Goal: Task Accomplishment & Management: Manage account settings

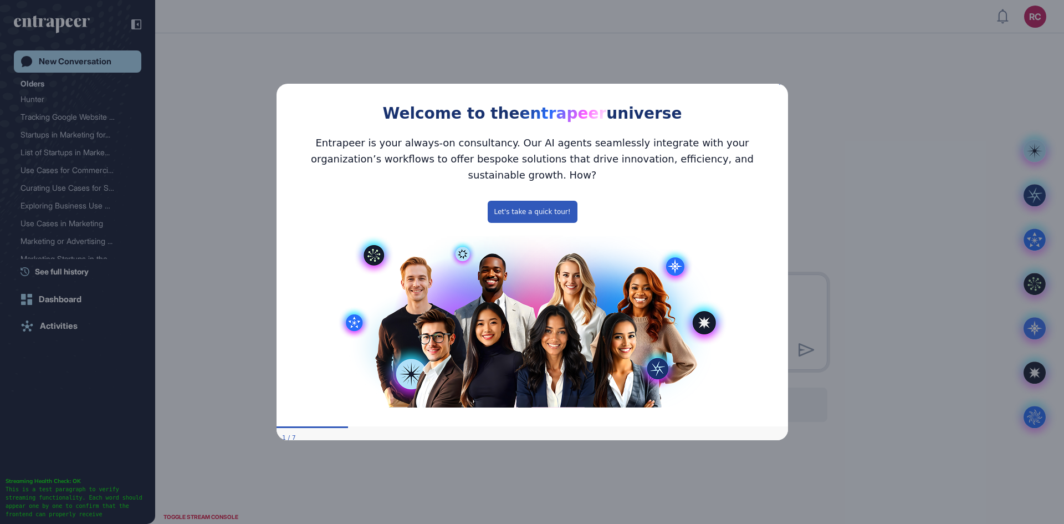
drag, startPoint x: 780, startPoint y: 89, endPoint x: 1176, endPoint y: 163, distance: 402.7
click at [780, 85] on icon "Close Preview" at bounding box center [781, 82] width 4 height 4
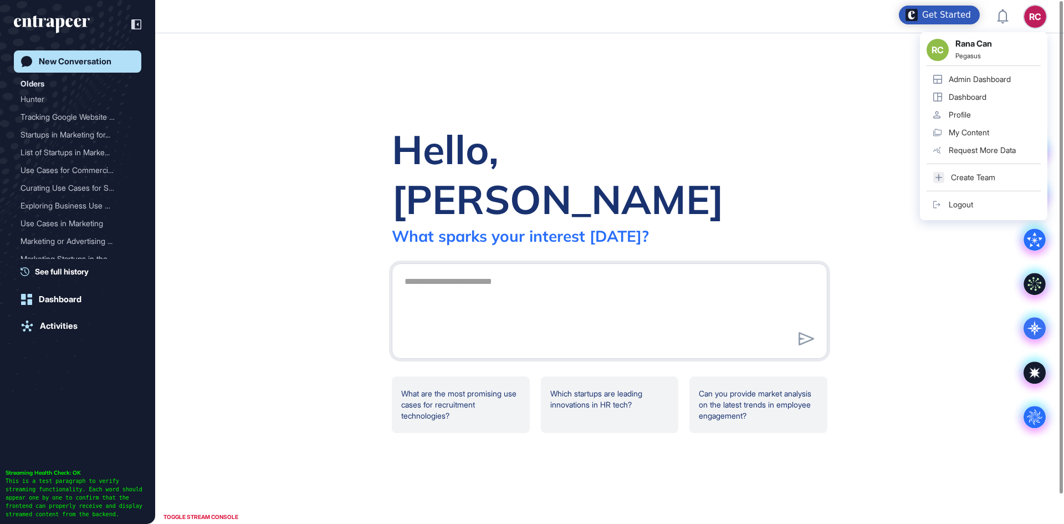
click at [987, 202] on link "Logout" at bounding box center [984, 205] width 114 height 18
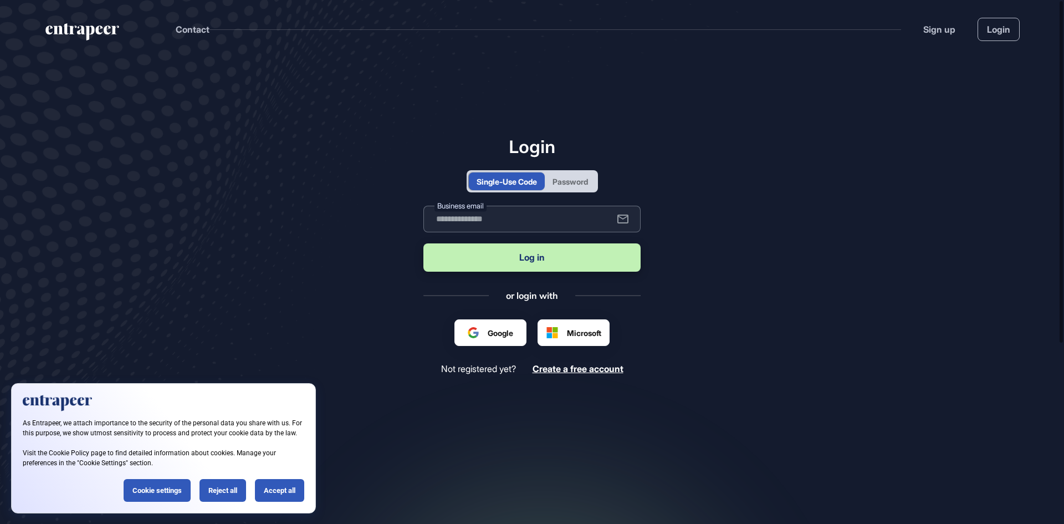
click at [559, 218] on input "text" at bounding box center [531, 219] width 217 height 27
type input "**********"
click at [570, 257] on button "Log in" at bounding box center [531, 257] width 217 height 28
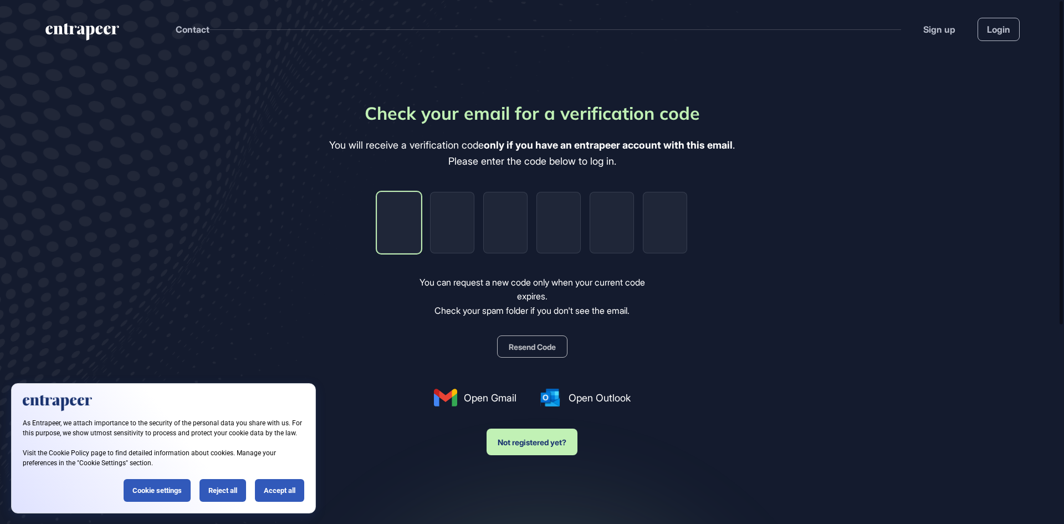
type input "*"
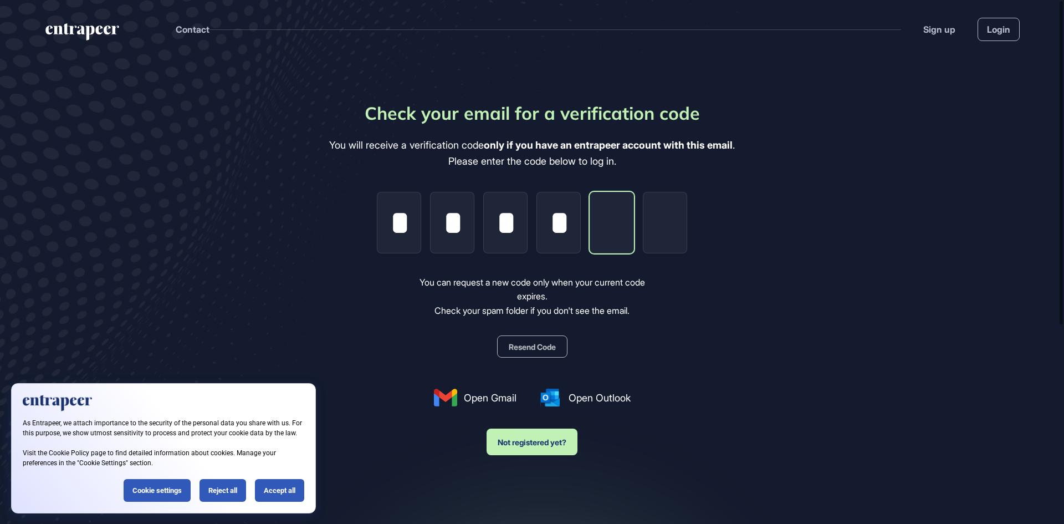
type input "*"
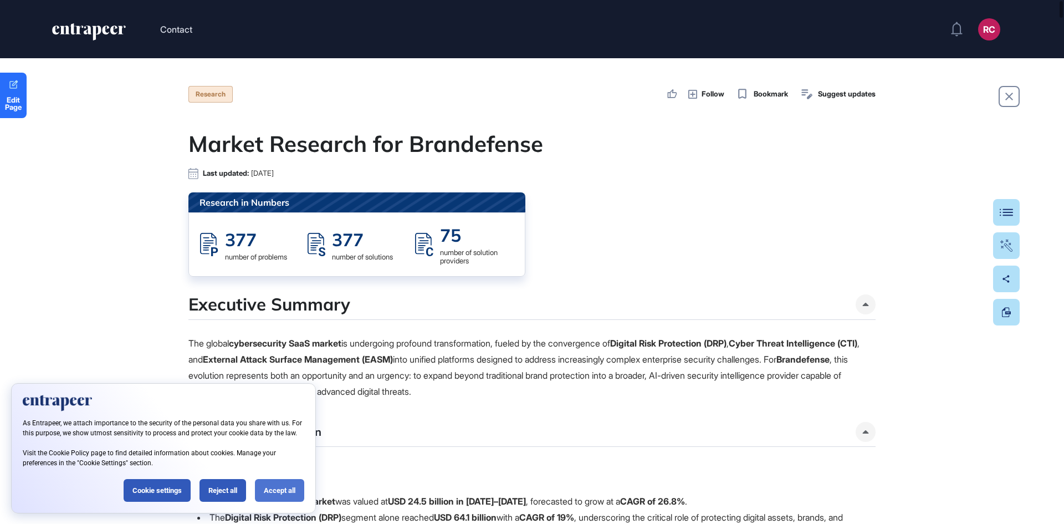
click at [283, 488] on div "Accept all" at bounding box center [279, 490] width 49 height 23
